Goal: Browse casually: Explore the website without a specific task or goal

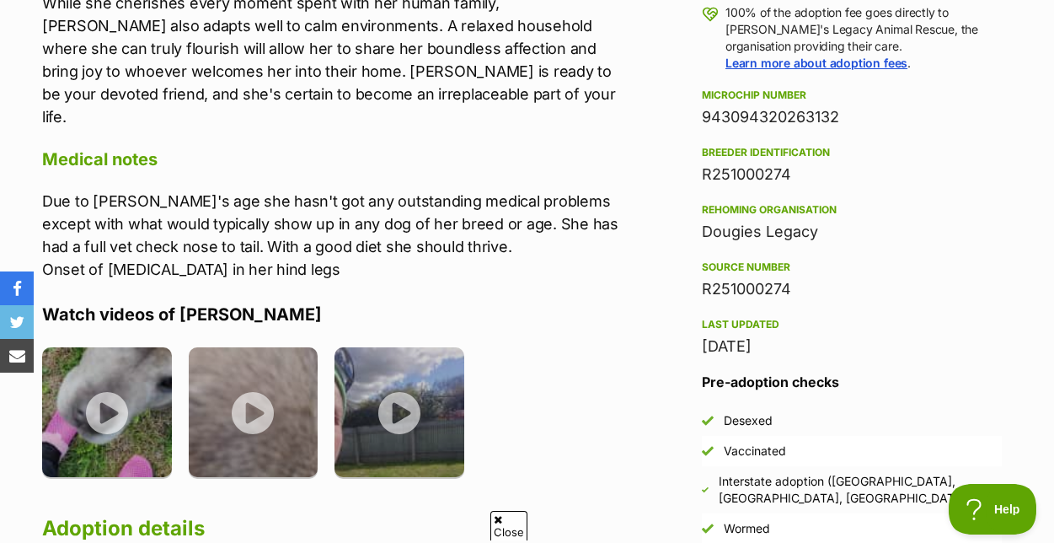
scroll to position [1324, 0]
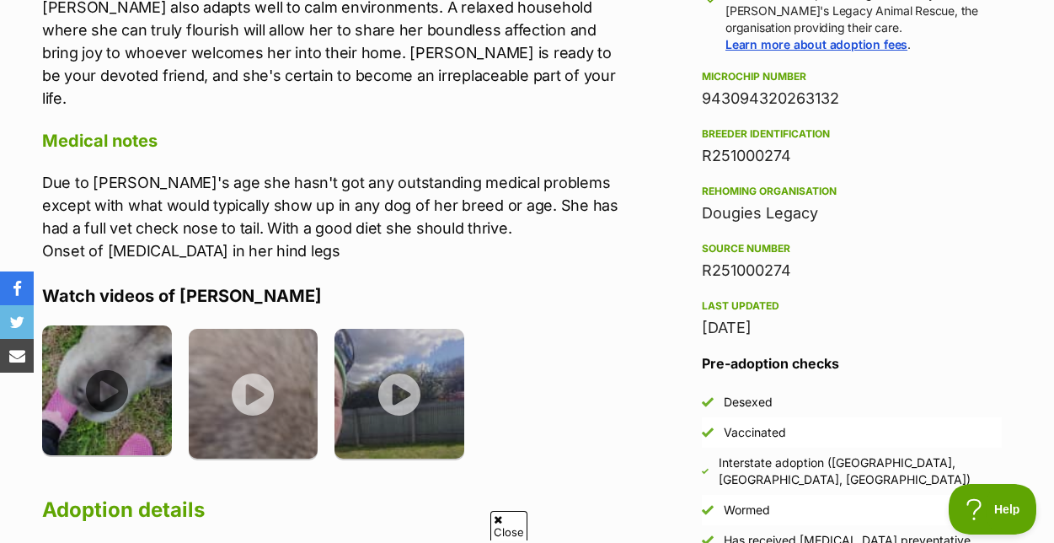
click at [110, 413] on img at bounding box center [107, 390] width 130 height 130
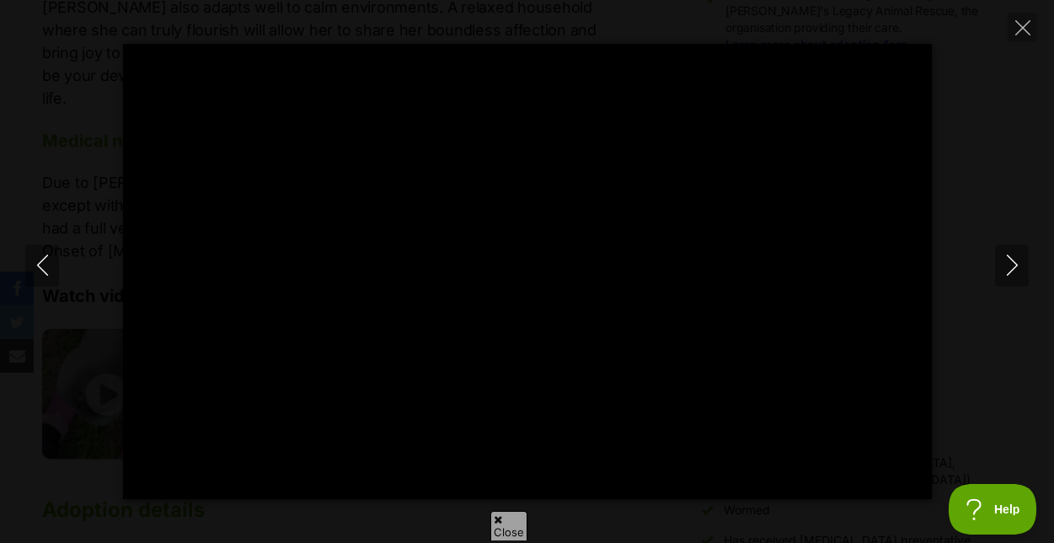
type input "100"
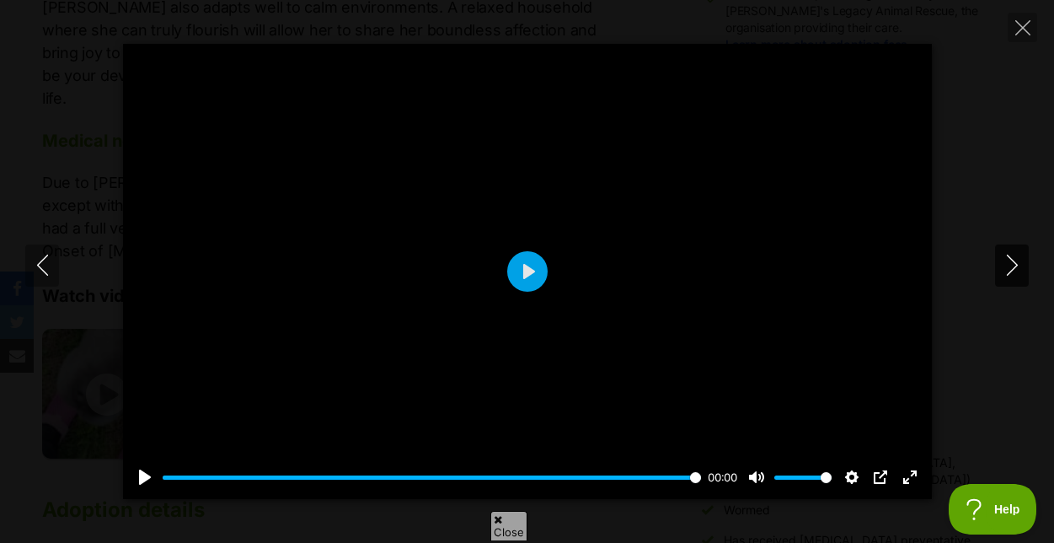
click at [1014, 265] on icon "Next" at bounding box center [1012, 264] width 21 height 21
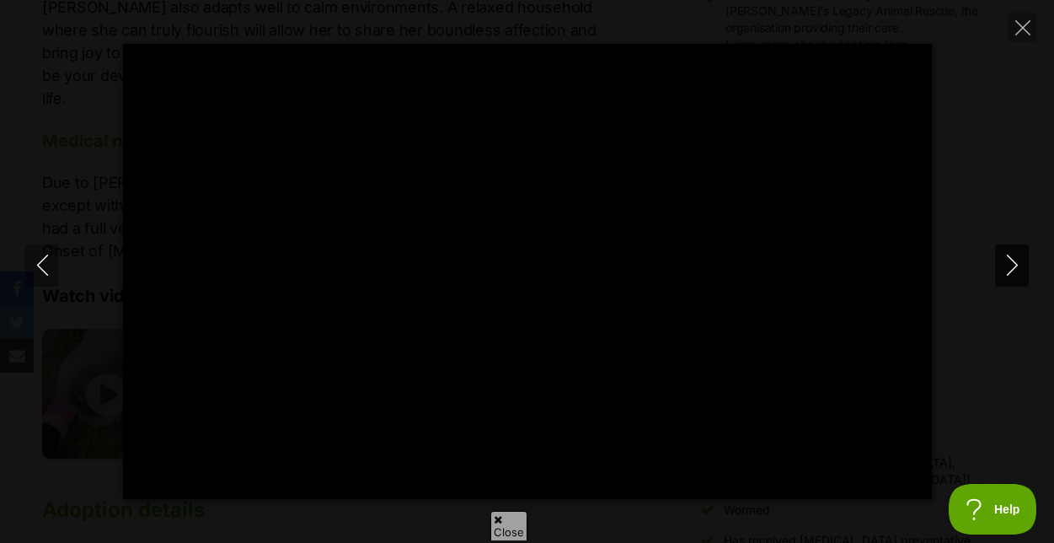
type input "100"
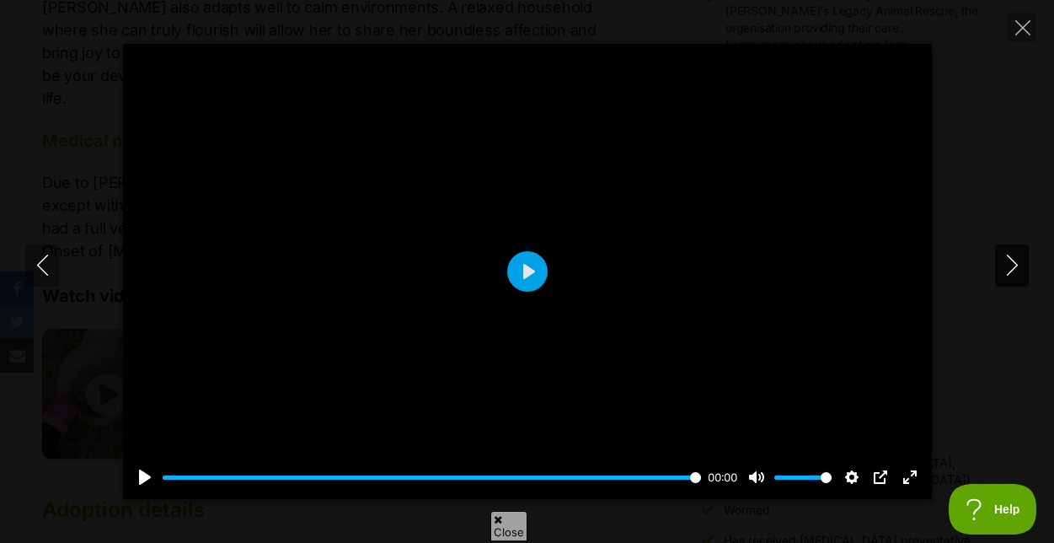
click at [1014, 265] on icon "Next" at bounding box center [1012, 264] width 21 height 21
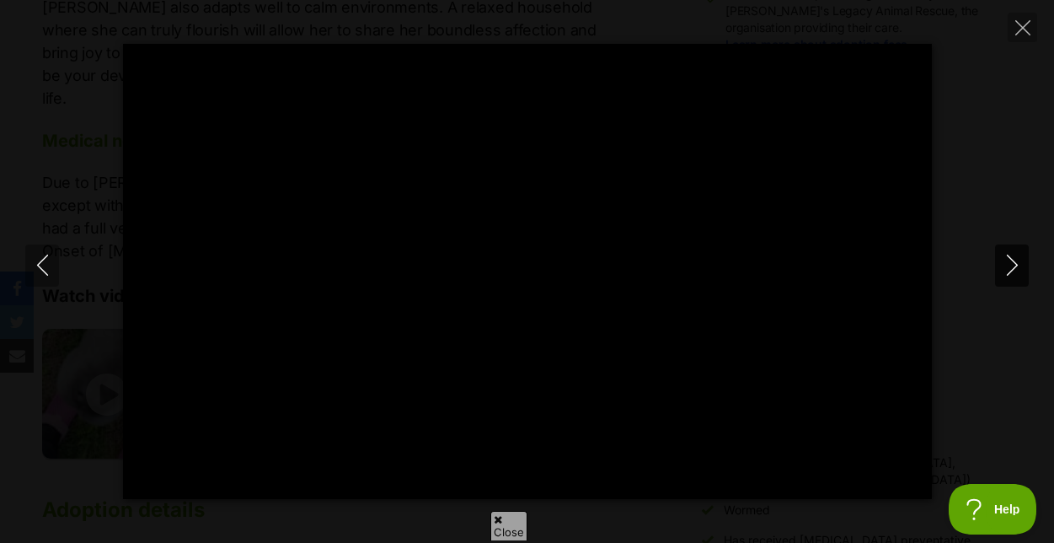
type input "100"
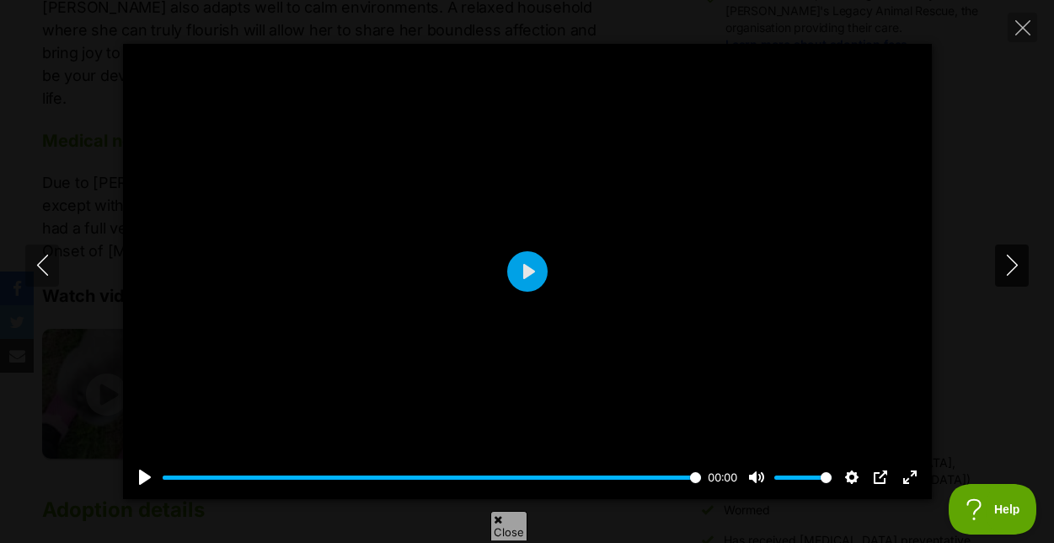
click at [1015, 261] on icon "Next" at bounding box center [1012, 264] width 21 height 21
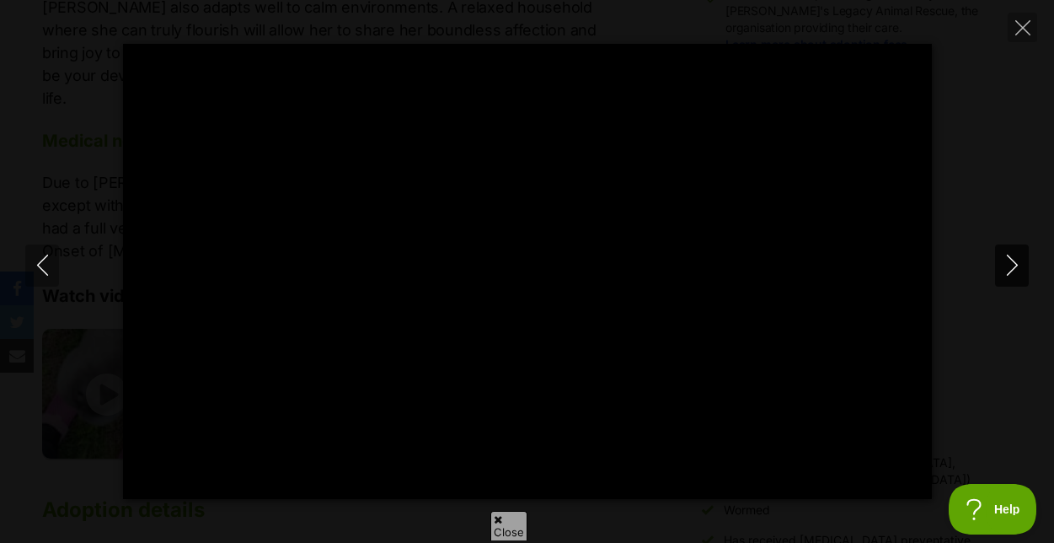
click at [1015, 261] on icon "Next" at bounding box center [1012, 264] width 21 height 21
type input "9.3"
click at [1018, 26] on icon "Close" at bounding box center [1022, 27] width 15 height 15
type input "4.87"
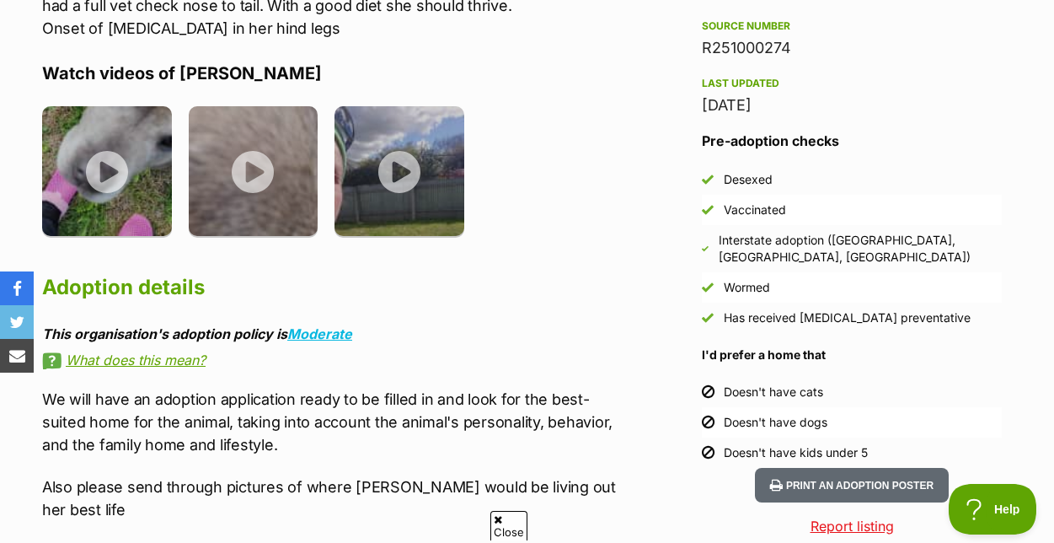
scroll to position [1544, 0]
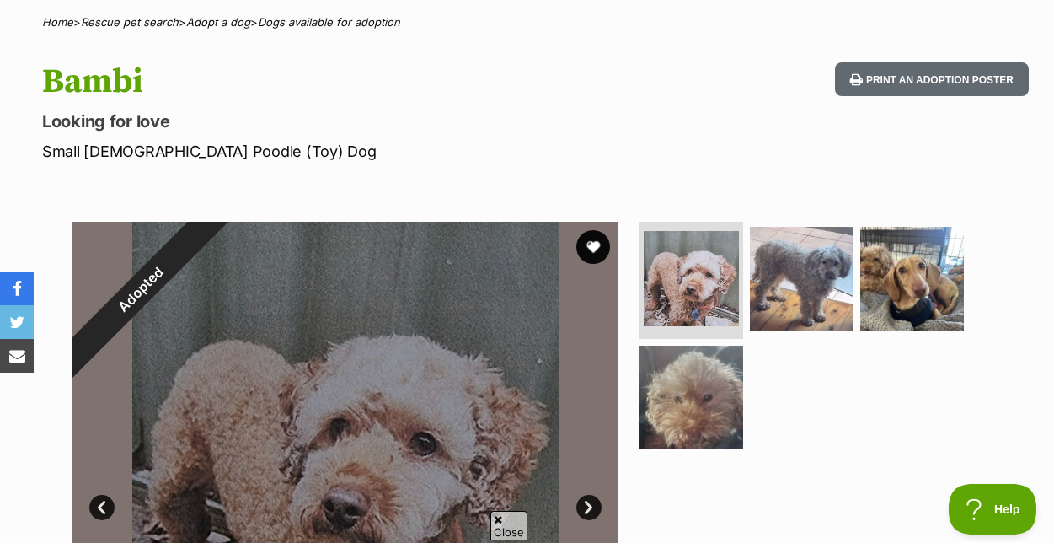
scroll to position [130, 0]
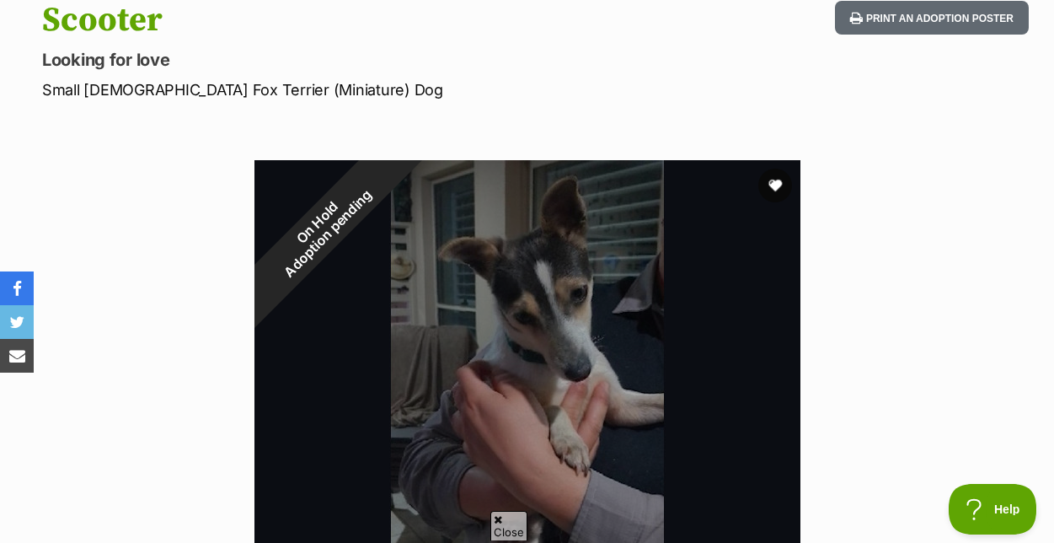
scroll to position [195, 0]
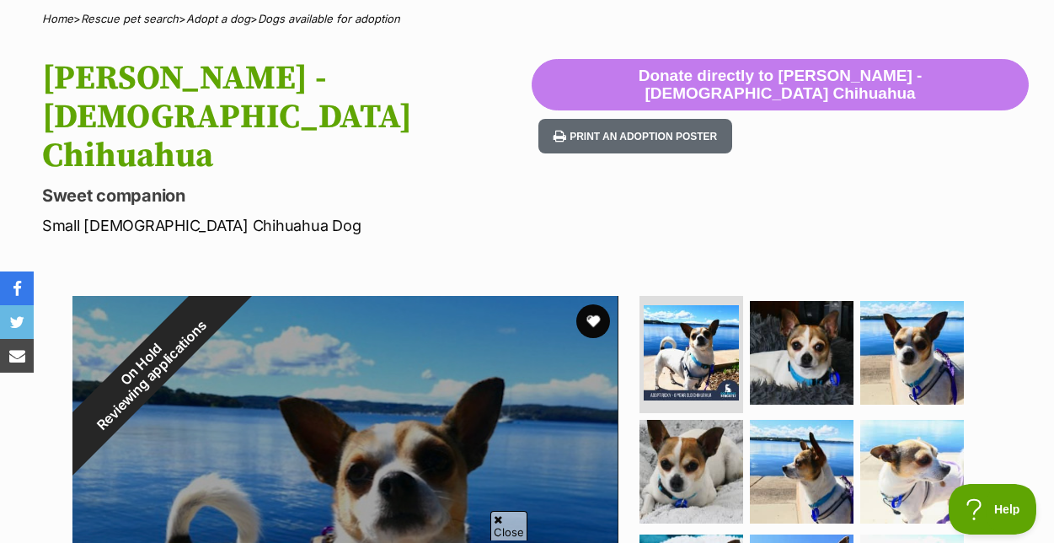
scroll to position [138, 0]
